Goal: Task Accomplishment & Management: Use online tool/utility

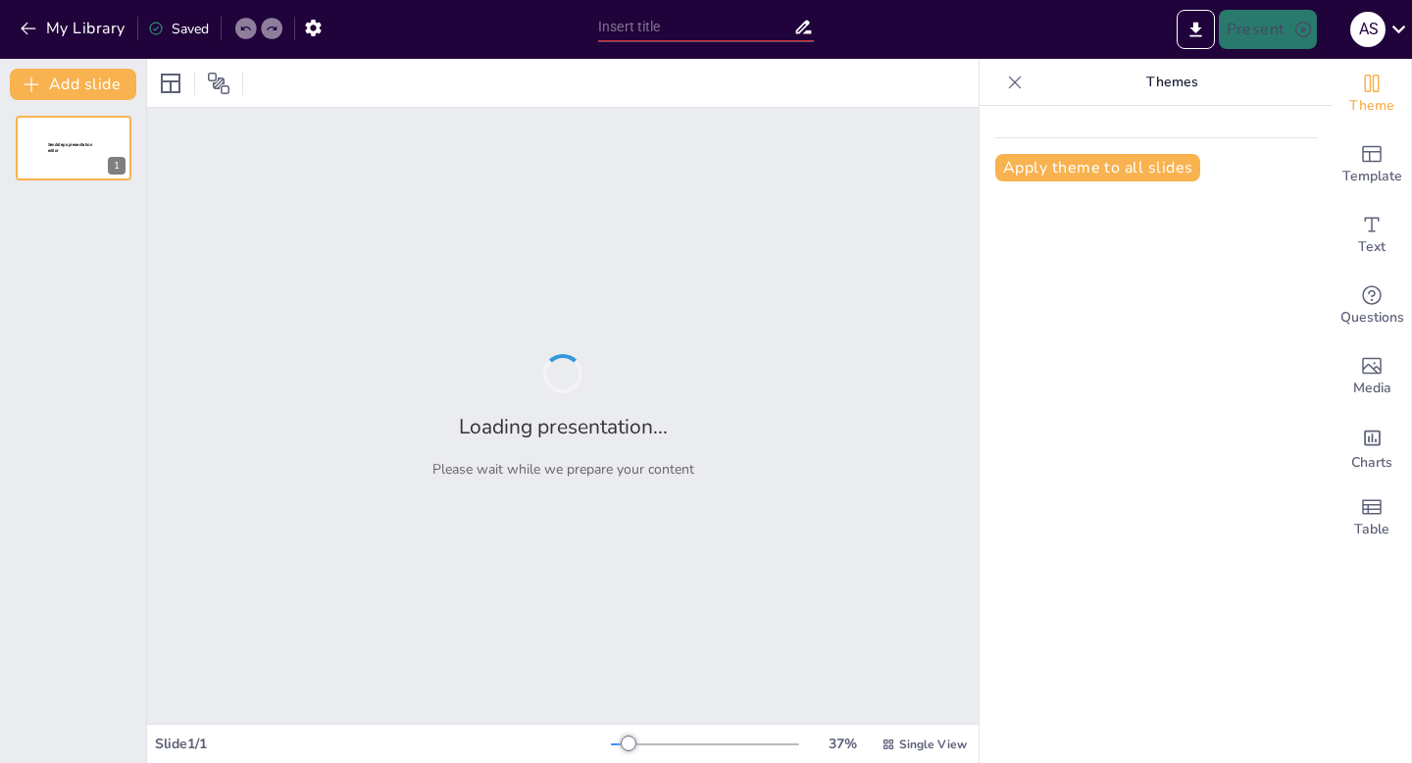
type input "AP LANG SUMMER HW"
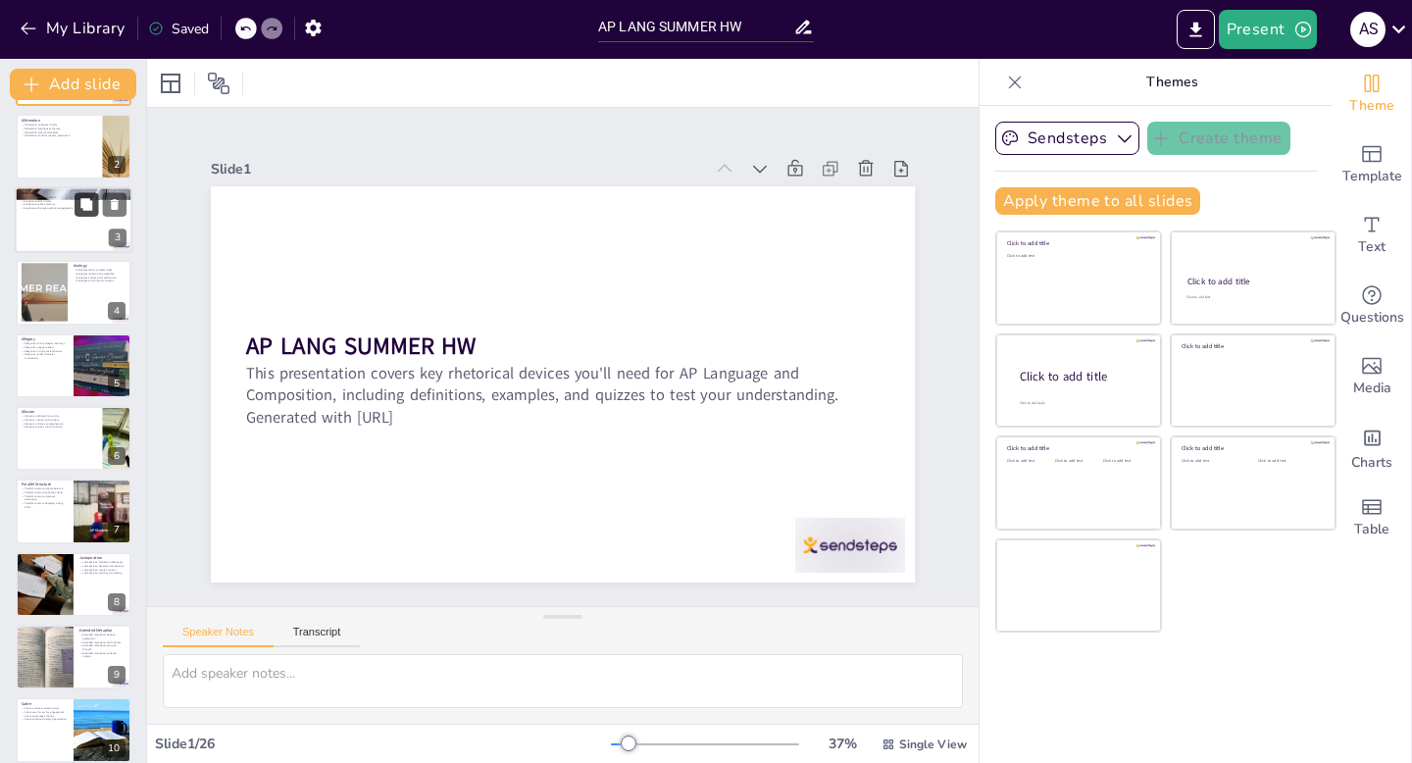
scroll to position [78, 0]
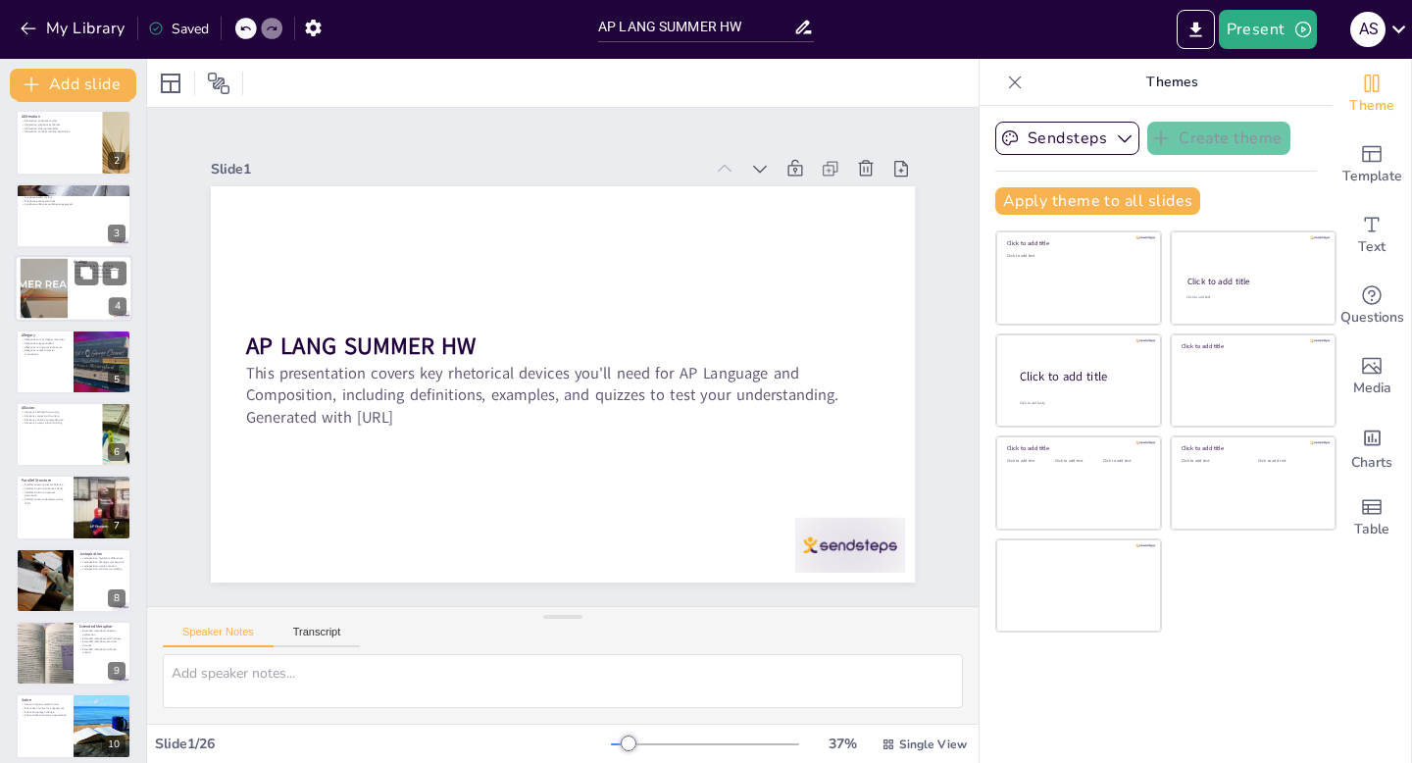
click at [35, 280] on div at bounding box center [44, 289] width 151 height 60
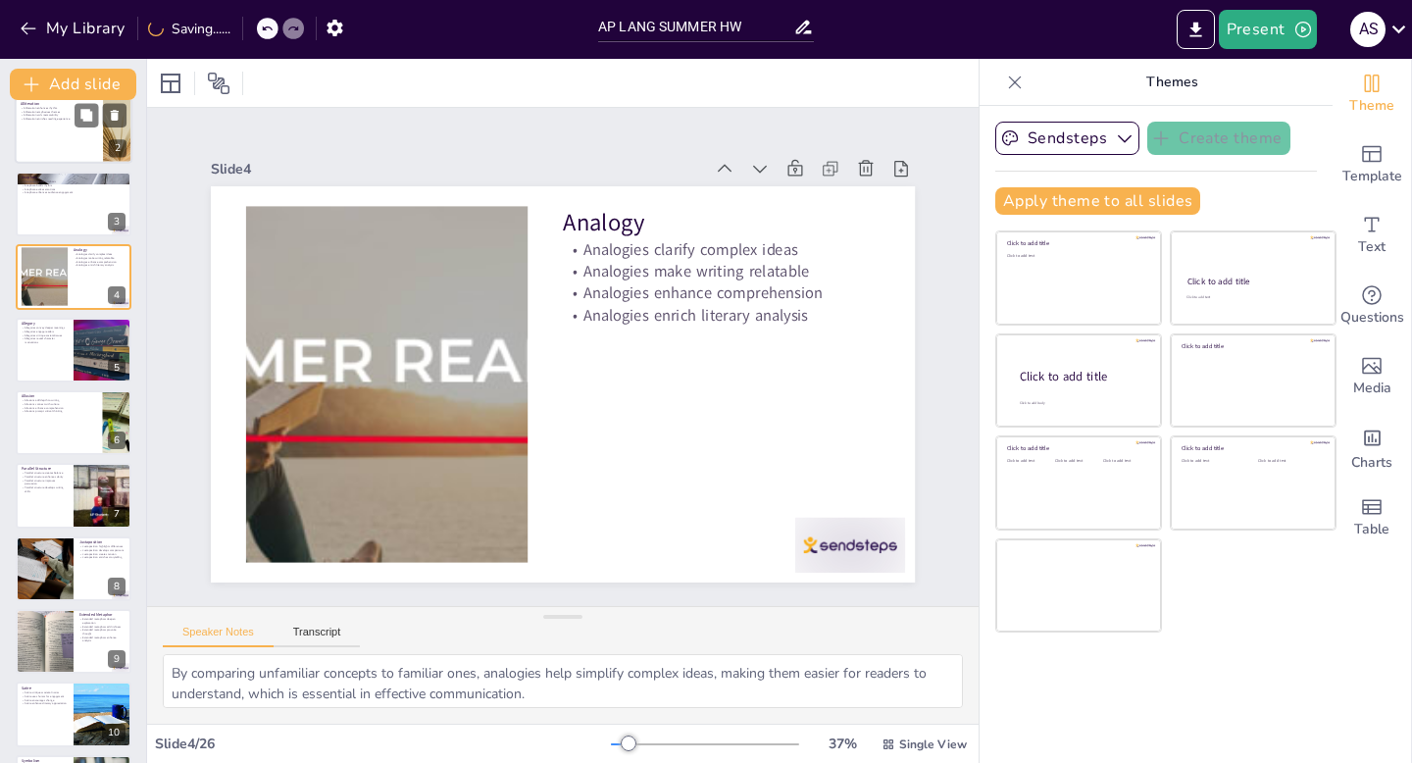
scroll to position [93, 0]
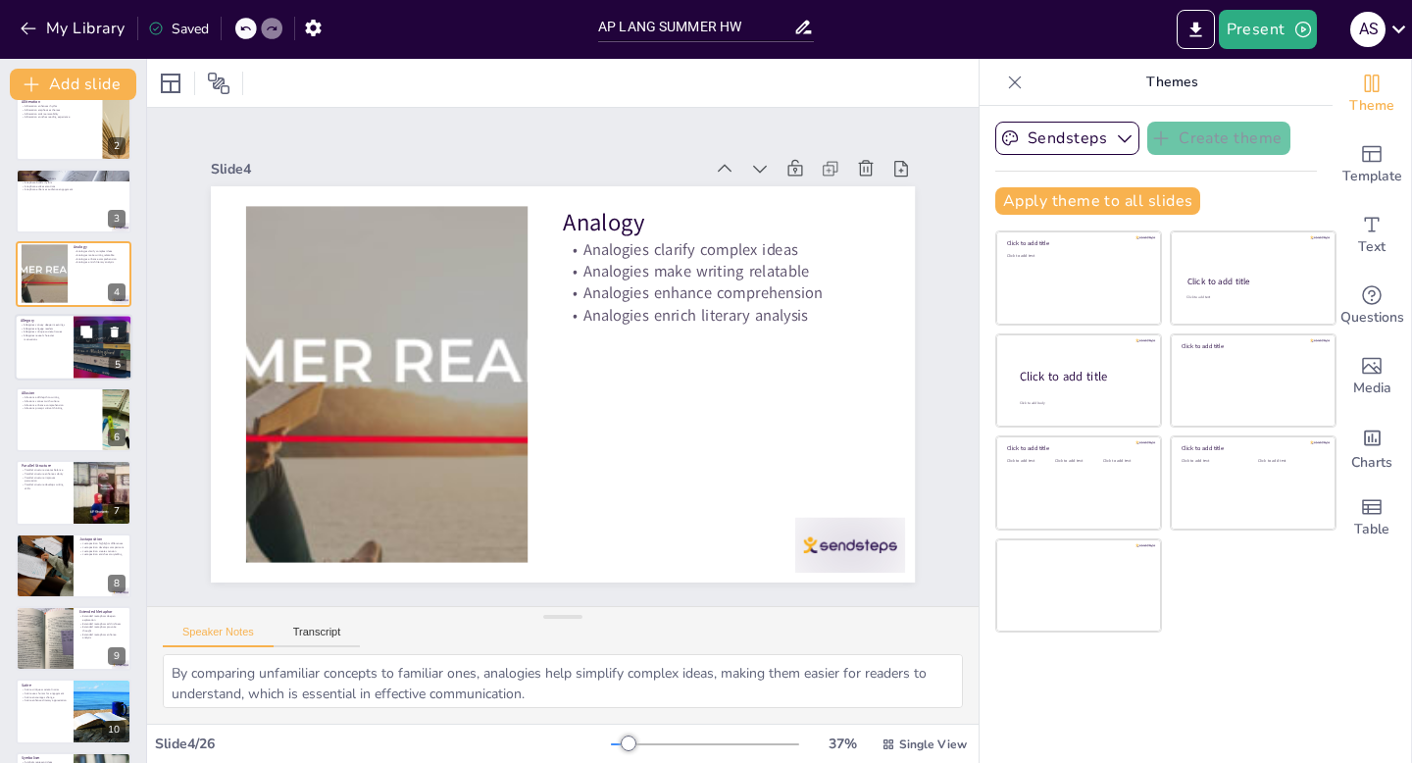
click at [57, 359] on div at bounding box center [74, 347] width 118 height 67
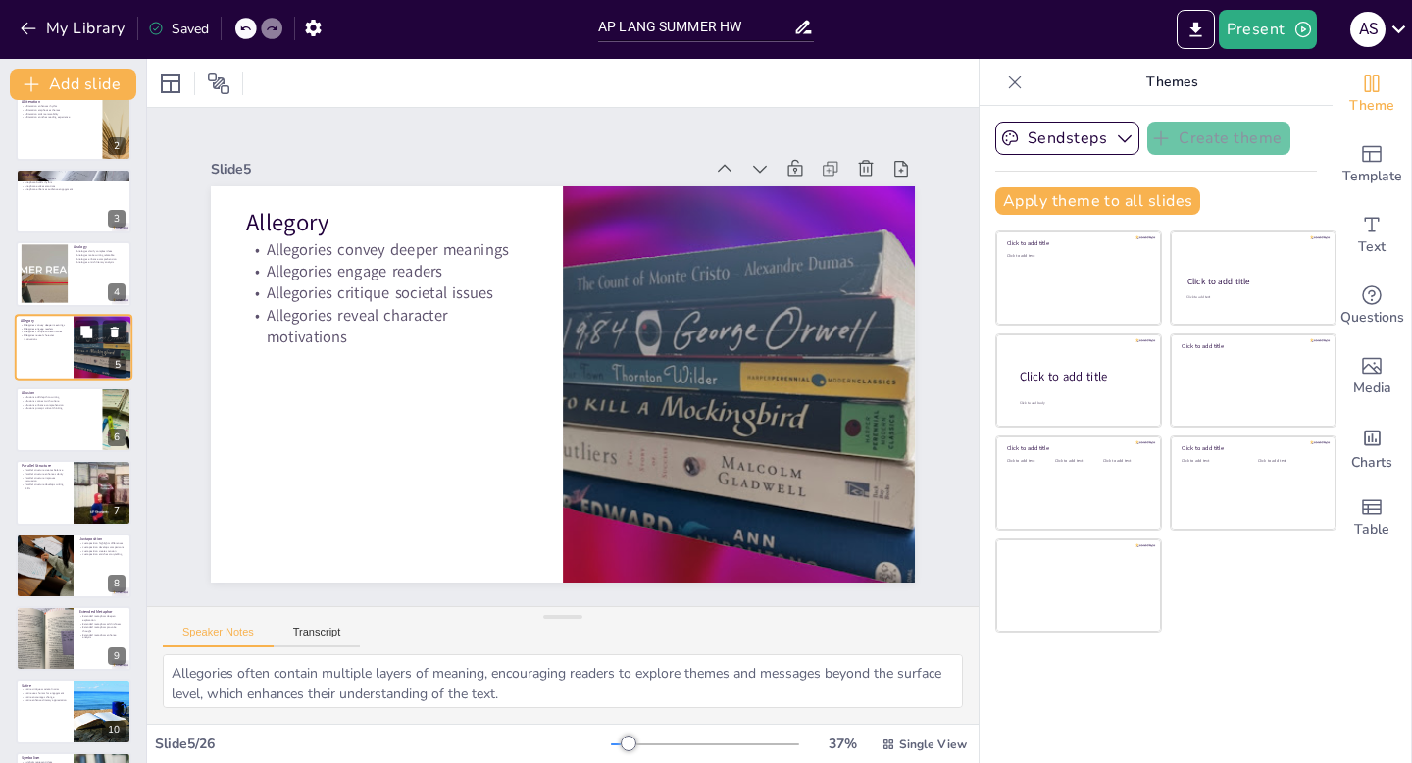
scroll to position [8, 0]
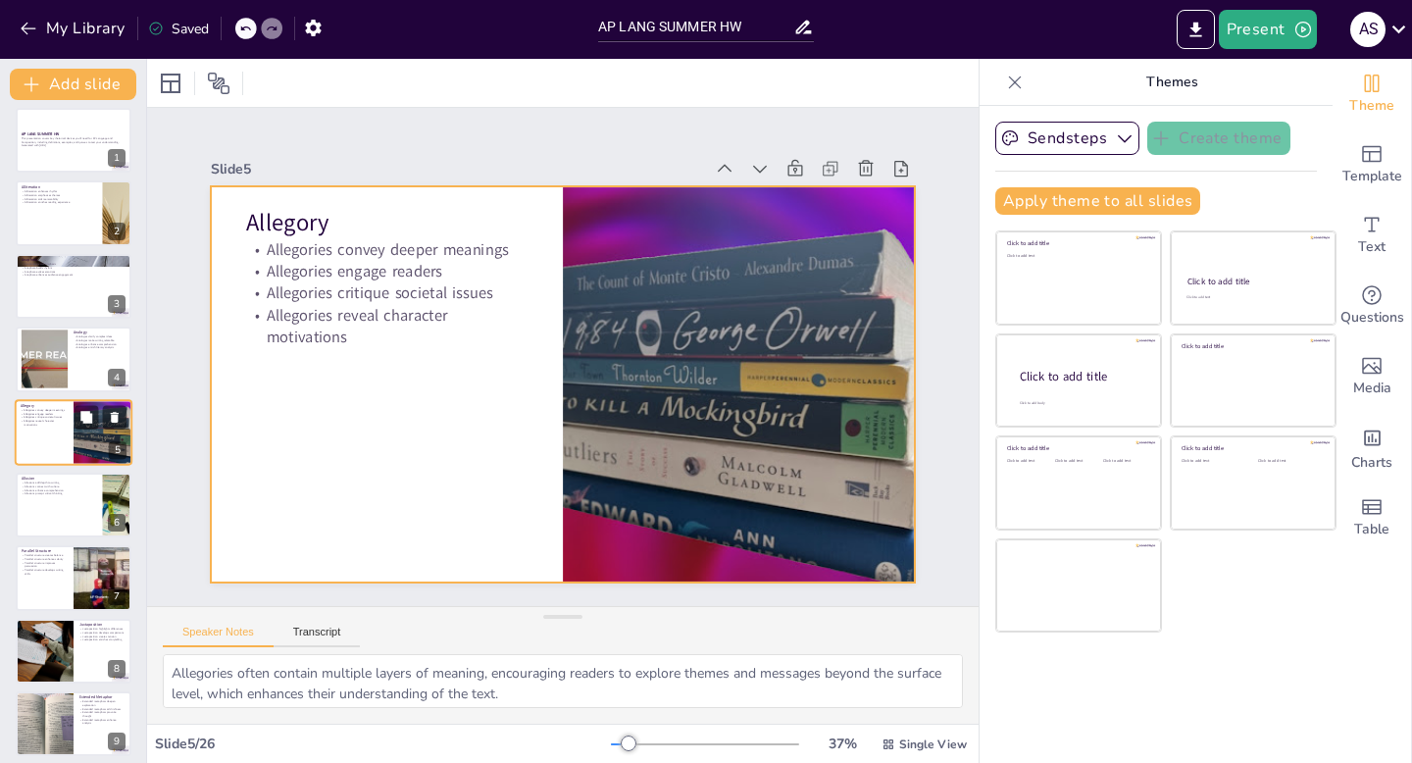
click at [48, 449] on div at bounding box center [74, 432] width 118 height 67
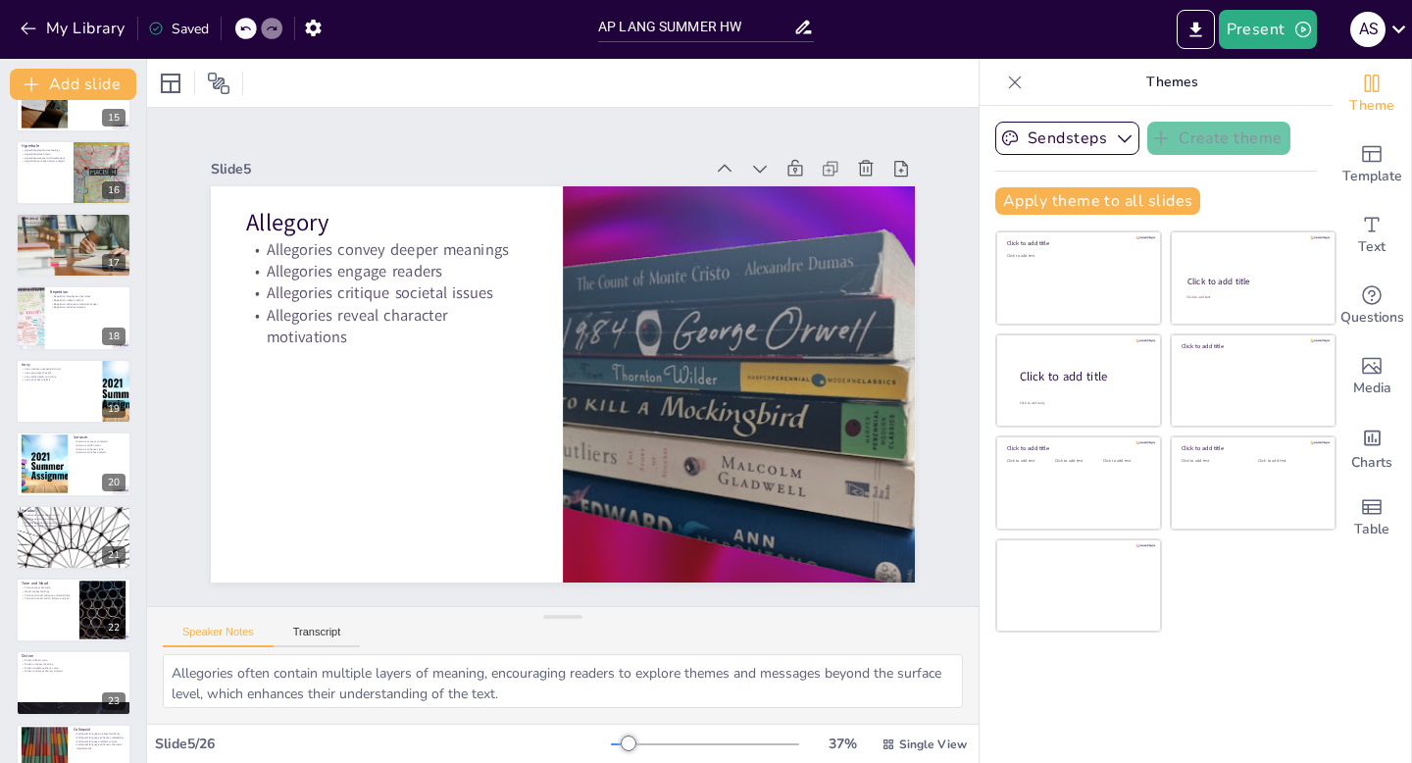
scroll to position [1257, 0]
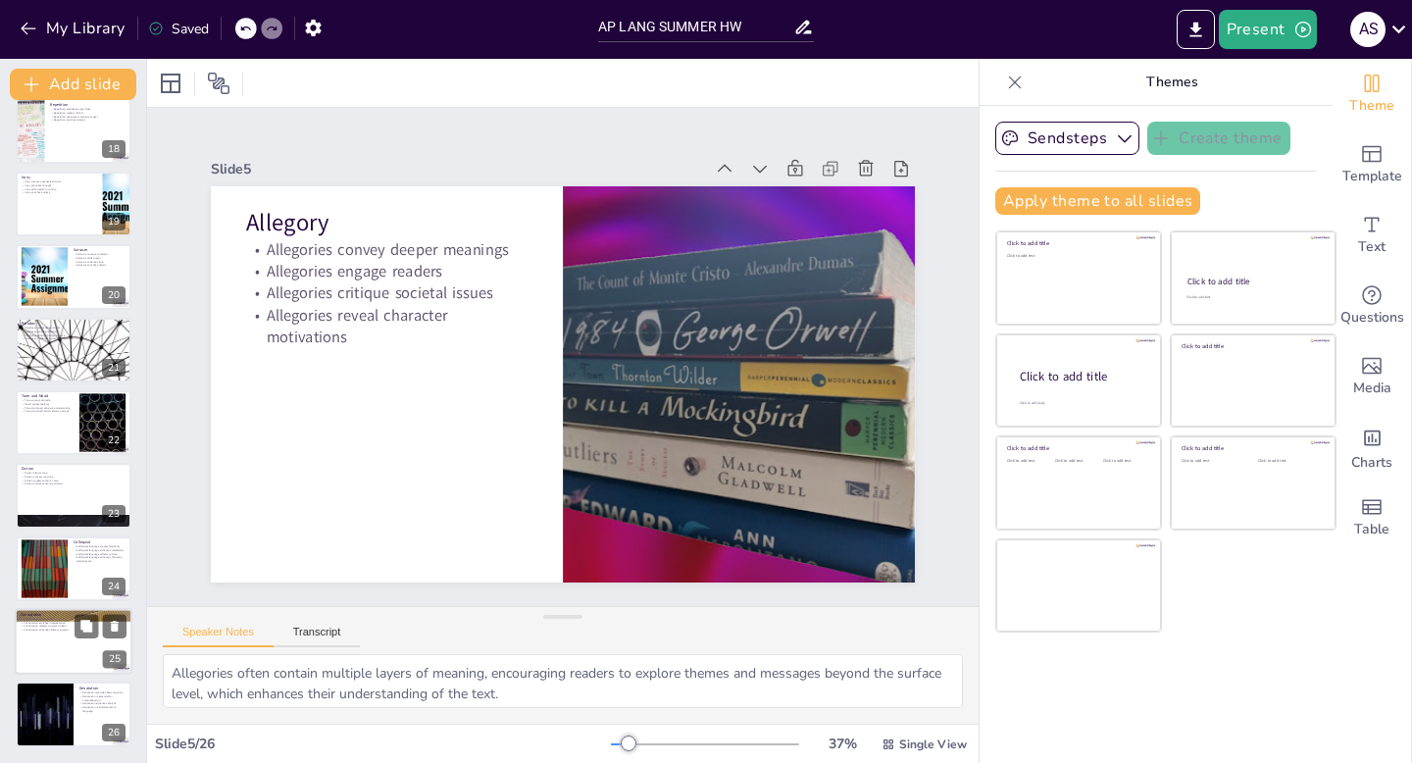
click at [48, 647] on div at bounding box center [74, 641] width 118 height 67
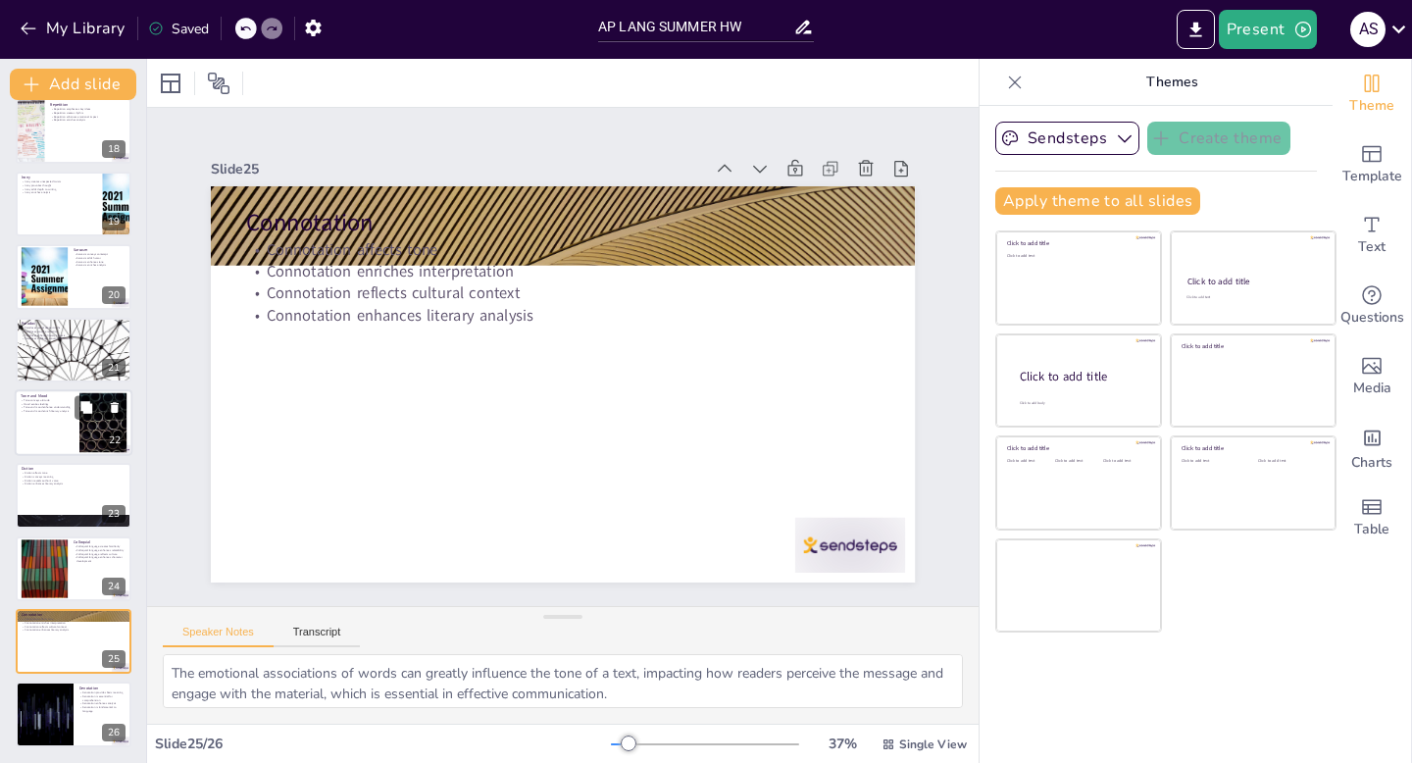
click at [44, 434] on div at bounding box center [74, 422] width 118 height 67
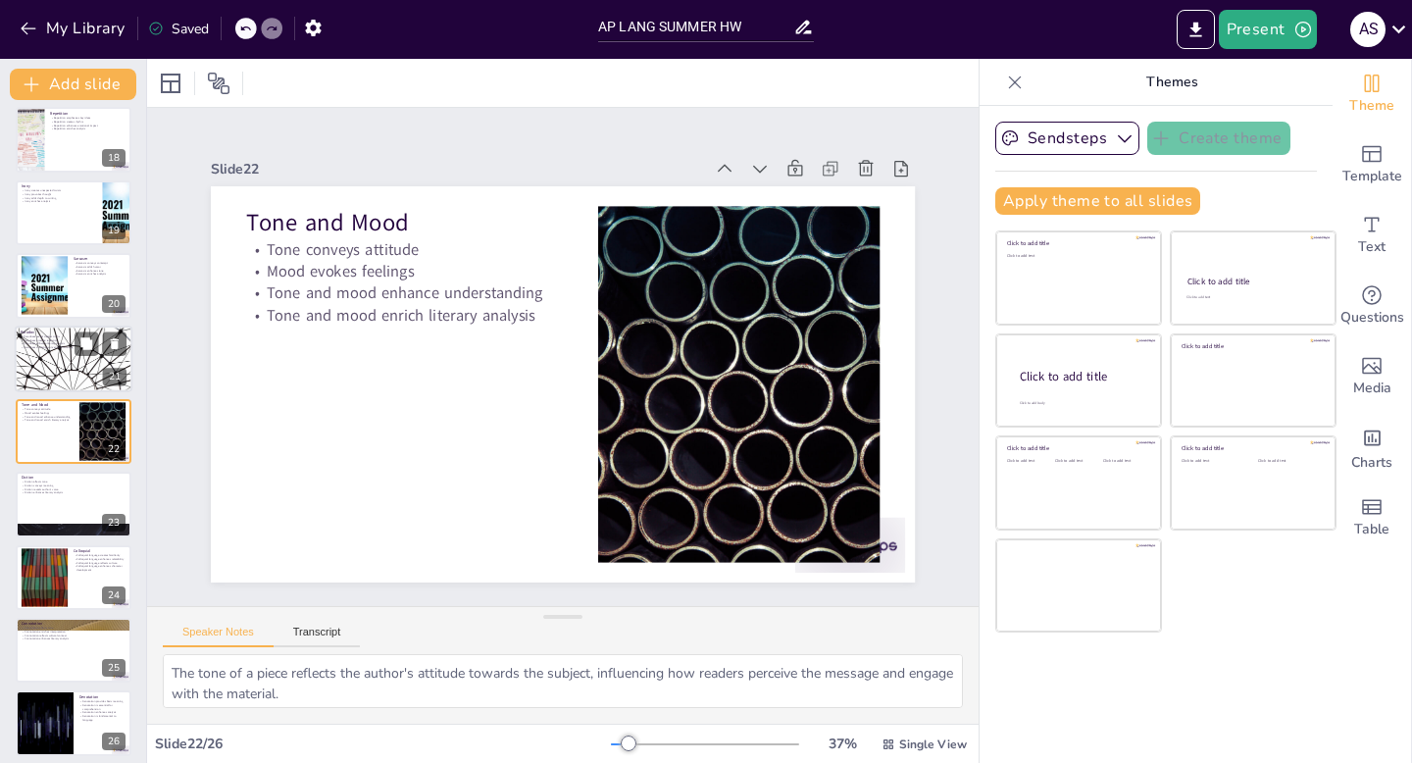
click at [62, 351] on div at bounding box center [74, 359] width 118 height 67
type textarea "Paradoxes often challenge conventional wisdom, prompting readers to explore dee…"
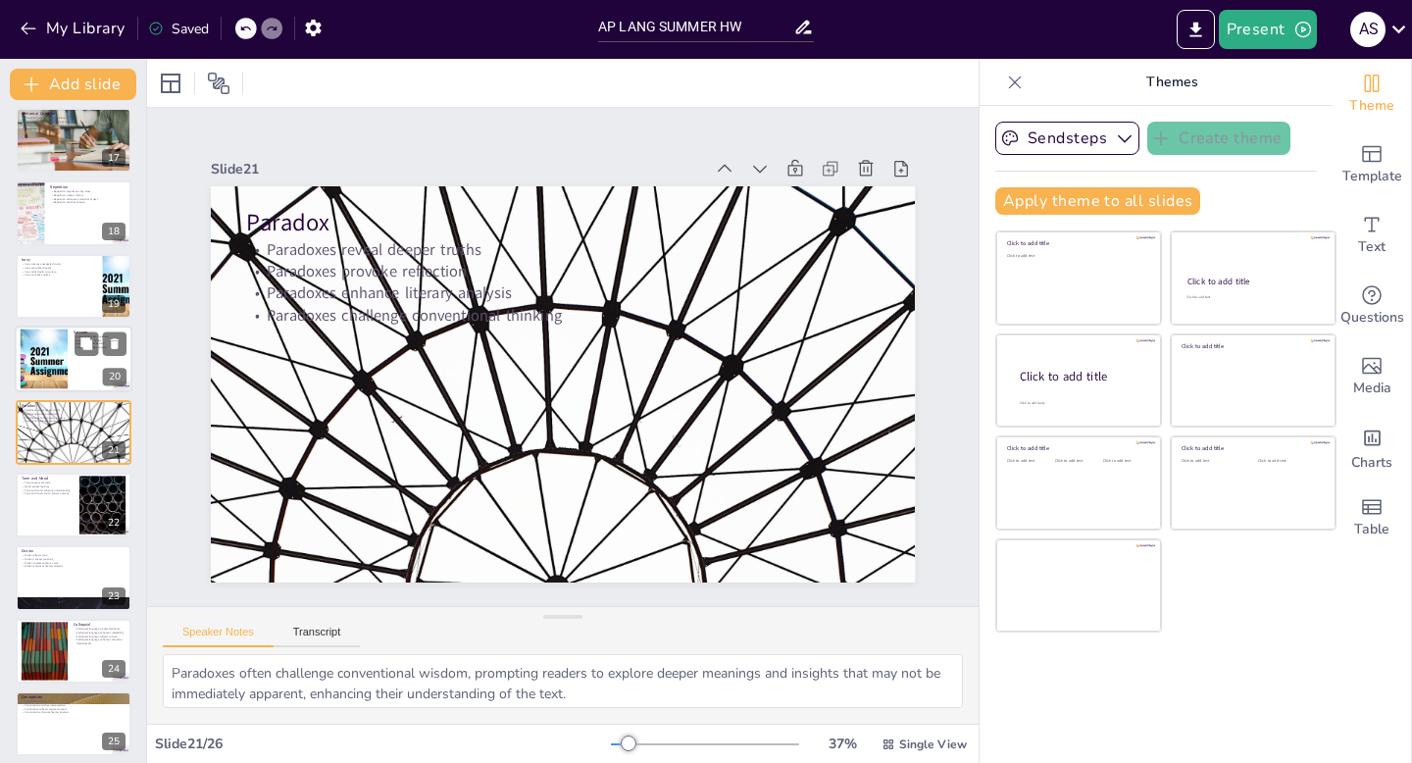
scroll to position [0, 0]
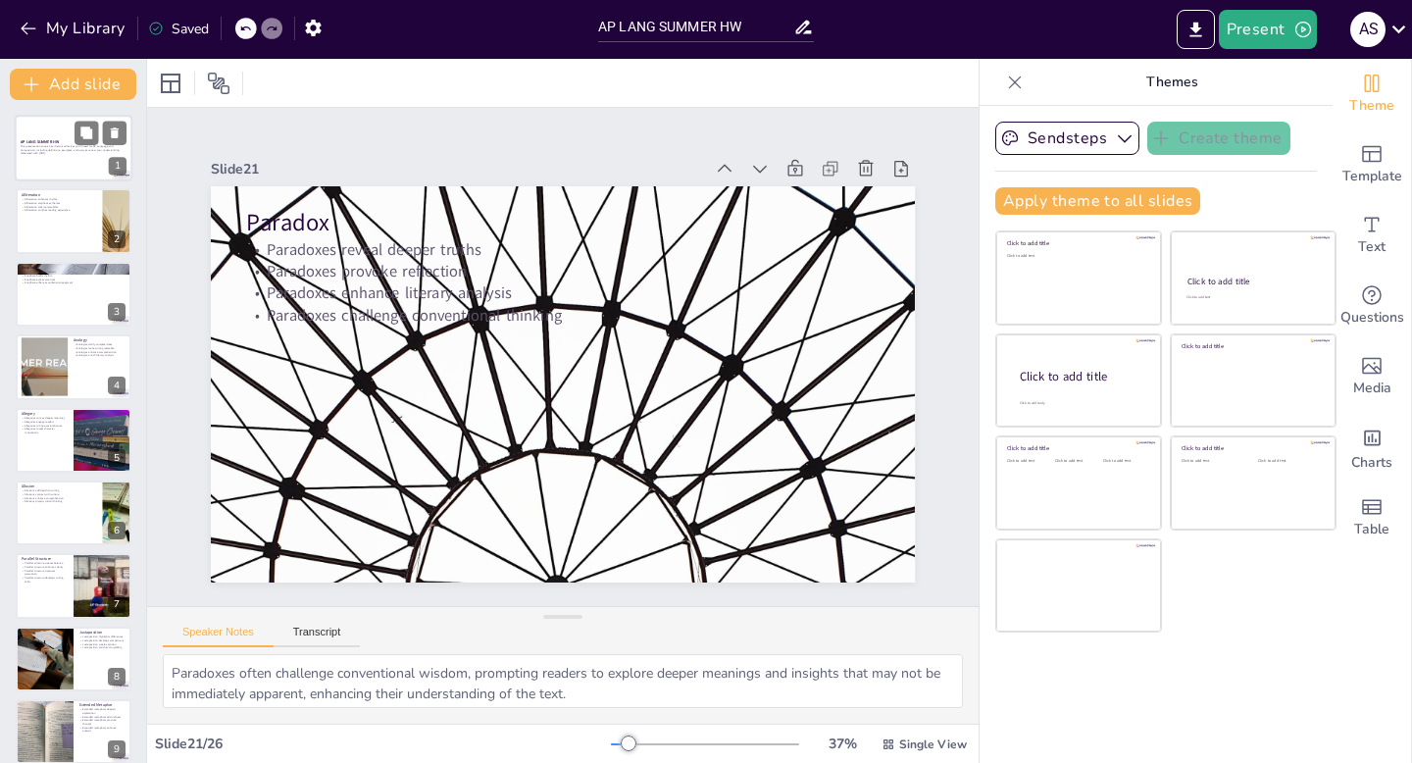
click at [53, 160] on div at bounding box center [74, 148] width 118 height 67
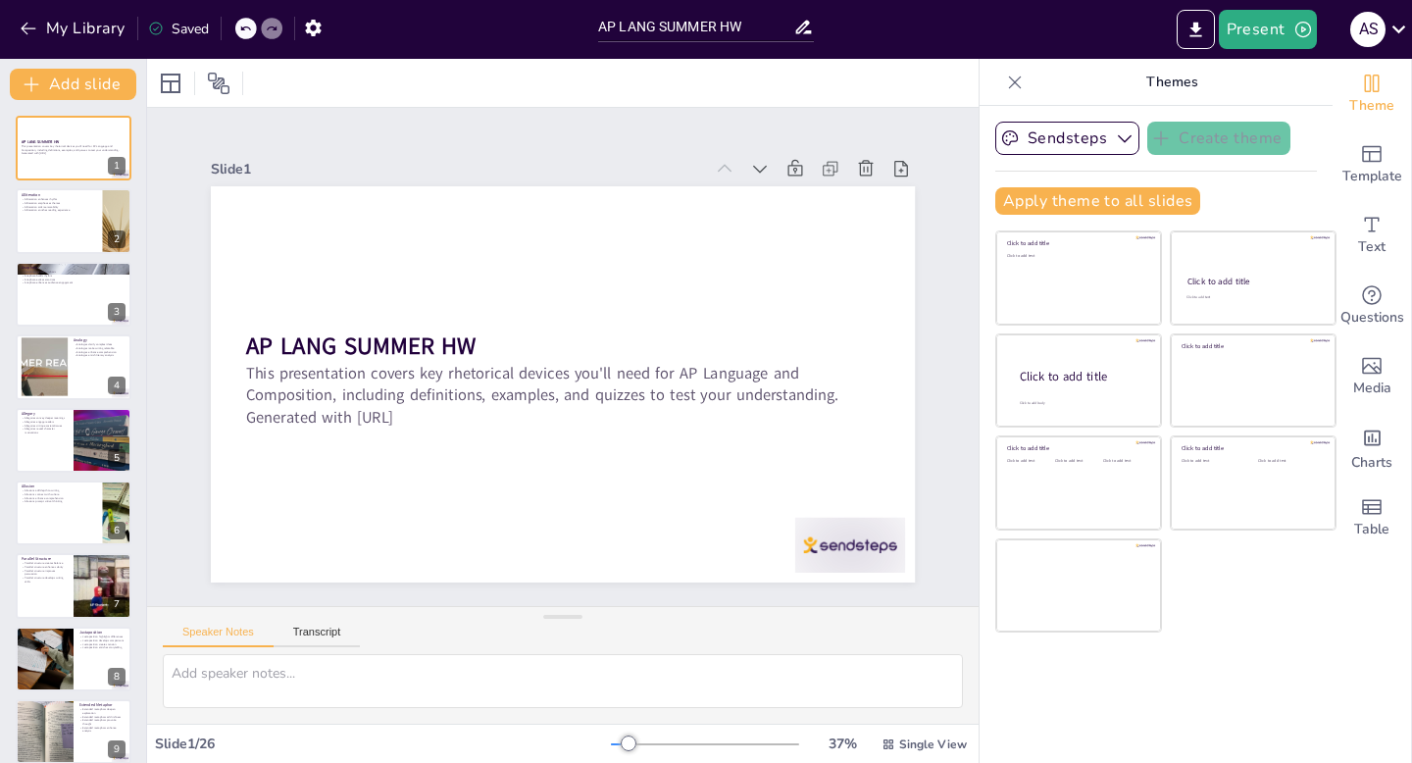
click at [297, 624] on div "Speaker Notes Transcript" at bounding box center [261, 634] width 197 height 25
click at [285, 627] on button "Transcript" at bounding box center [317, 637] width 87 height 22
click at [238, 641] on button "Speaker Notes" at bounding box center [218, 637] width 111 height 22
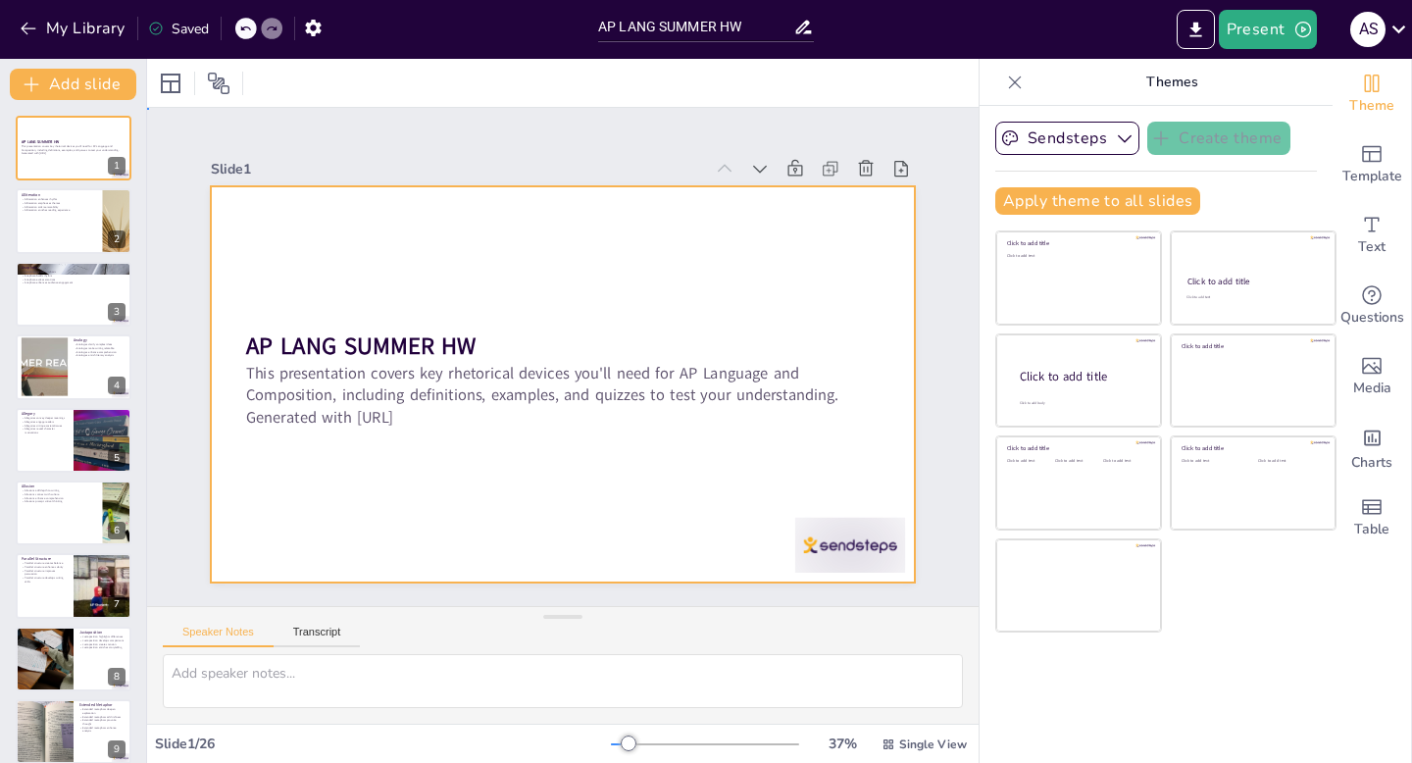
click at [836, 575] on div at bounding box center [560, 384] width 742 height 468
click at [844, 564] on div at bounding box center [828, 574] width 115 height 67
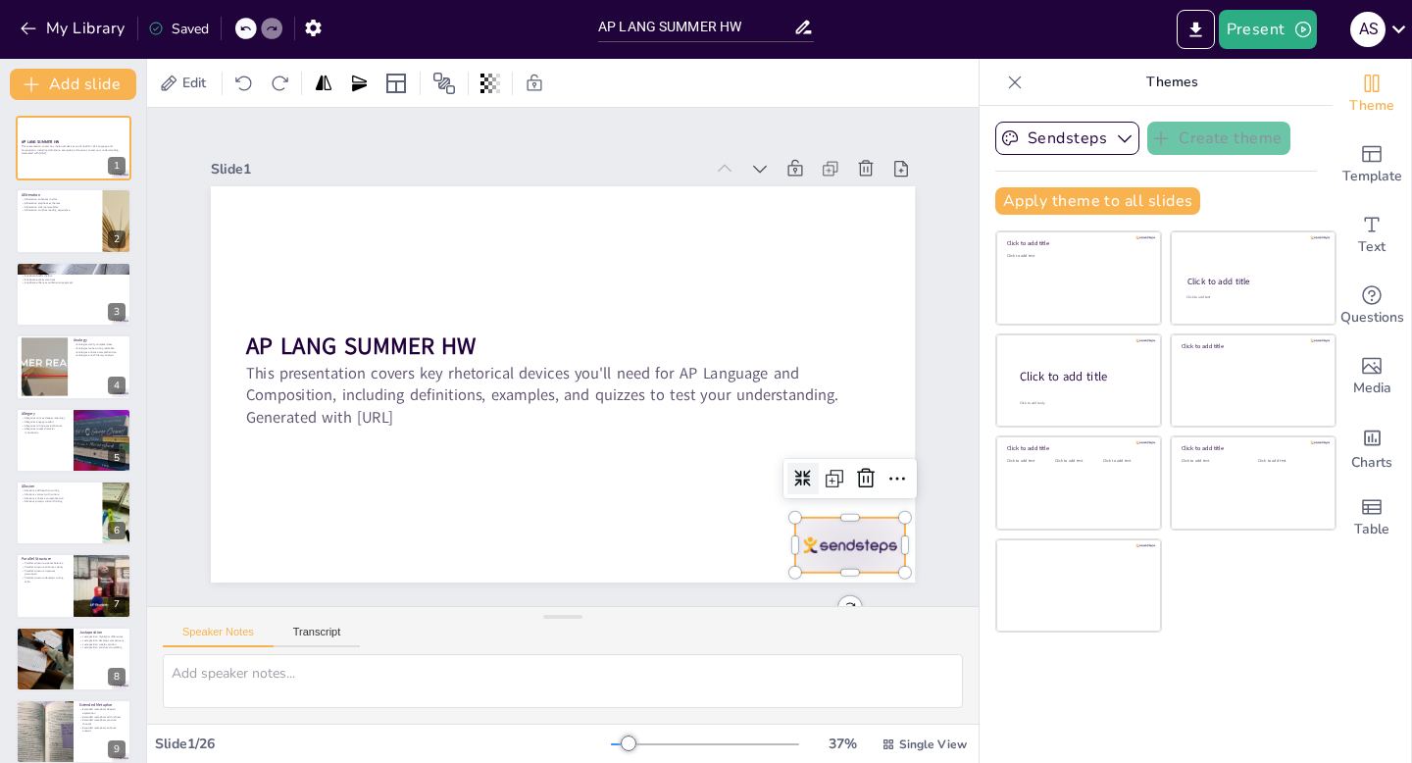
click at [950, 399] on div "Slide 1 AP LANG SUMMER HW This presentation covers key rhetorical devices you'l…" at bounding box center [562, 356] width 857 height 533
